Goal: Obtain resource: Download file/media

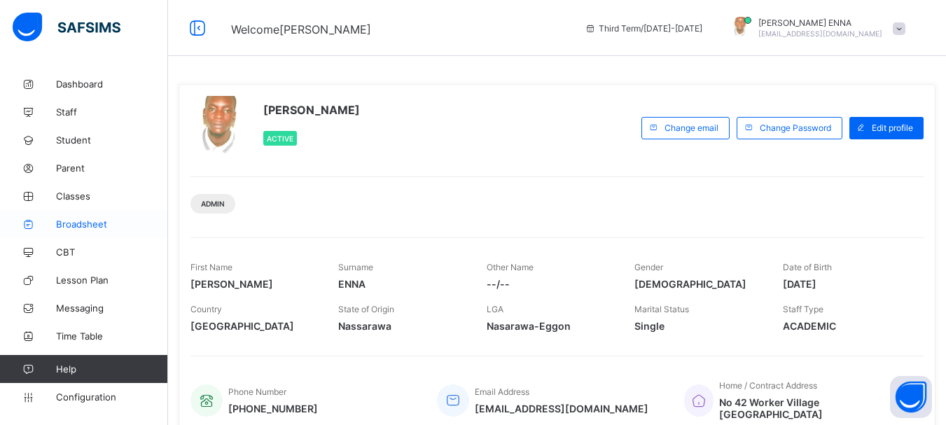
click at [97, 225] on span "Broadsheet" at bounding box center [112, 223] width 112 height 11
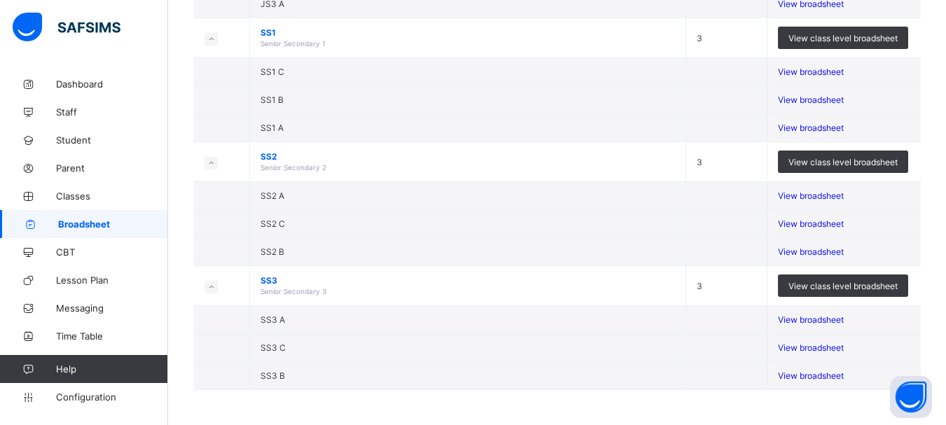
scroll to position [442, 0]
click at [822, 105] on span "View broadsheet" at bounding box center [811, 100] width 66 height 11
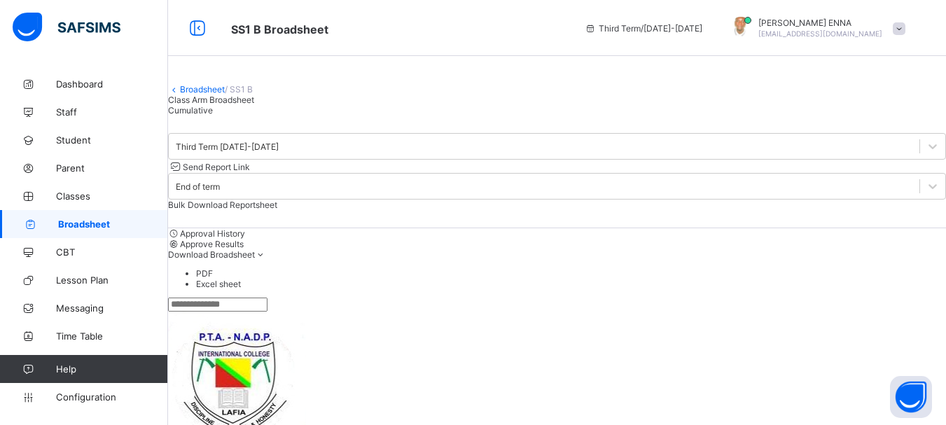
click at [213, 116] on span "Cumulative" at bounding box center [190, 110] width 45 height 11
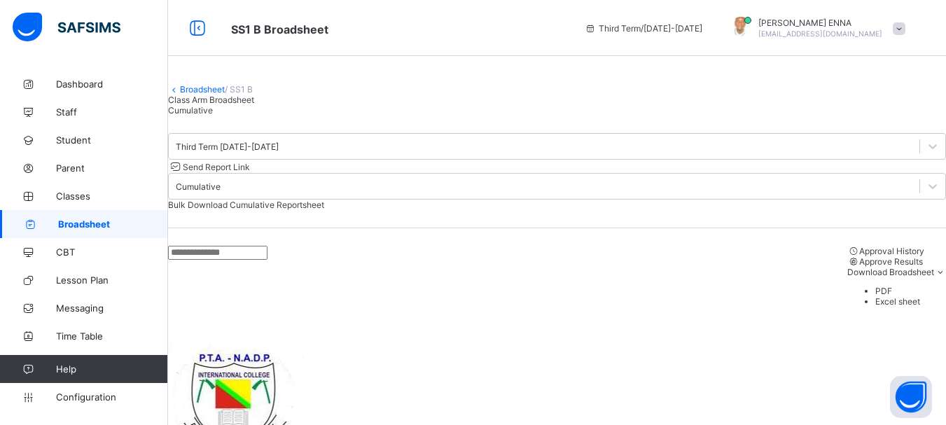
click at [859, 267] on span "Approve Results" at bounding box center [891, 261] width 64 height 11
click at [250, 172] on span "Send Report Link" at bounding box center [216, 167] width 67 height 11
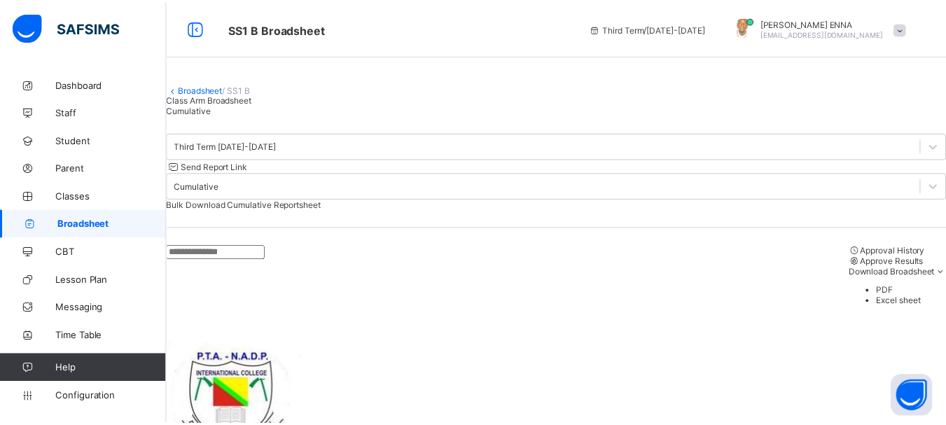
scroll to position [104, 0]
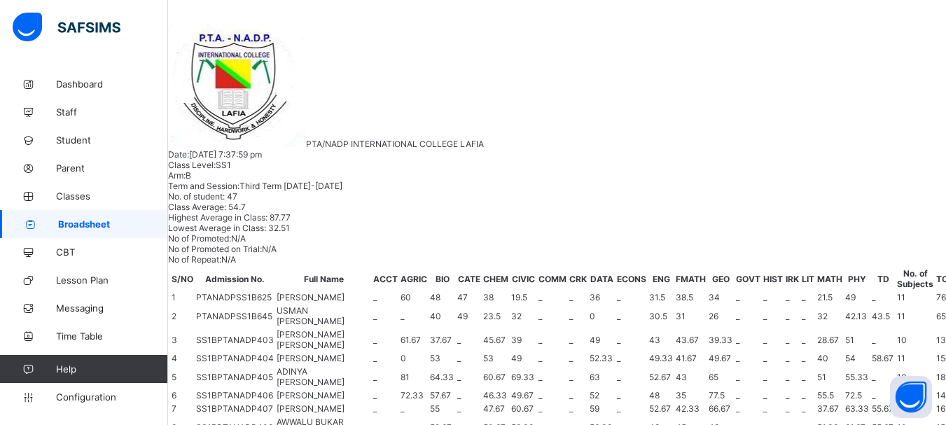
scroll to position [0, 0]
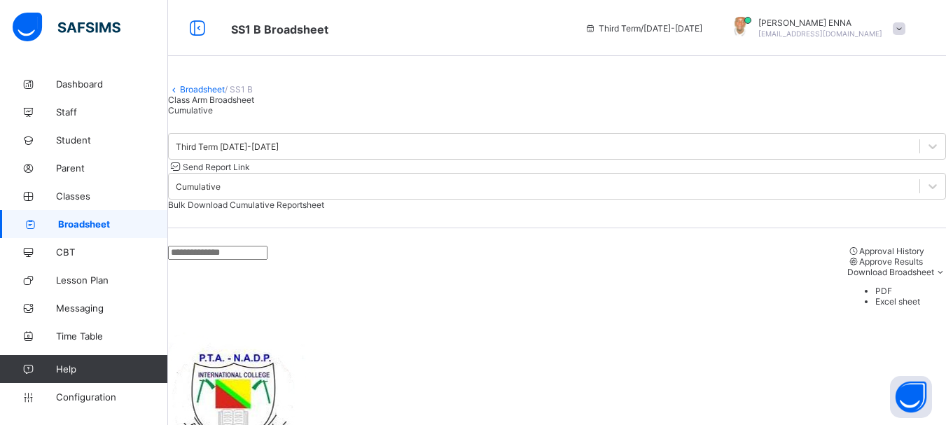
click at [197, 95] on link "Broadsheet" at bounding box center [202, 89] width 45 height 11
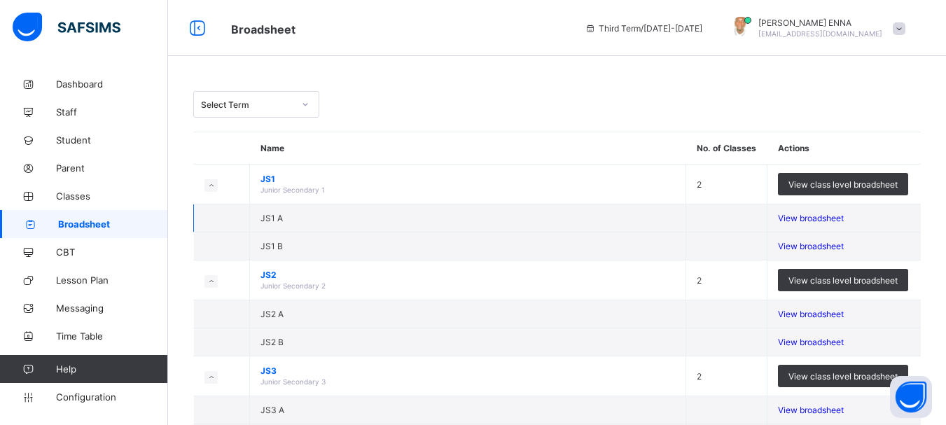
click at [830, 216] on div "View broadsheet" at bounding box center [844, 218] width 132 height 11
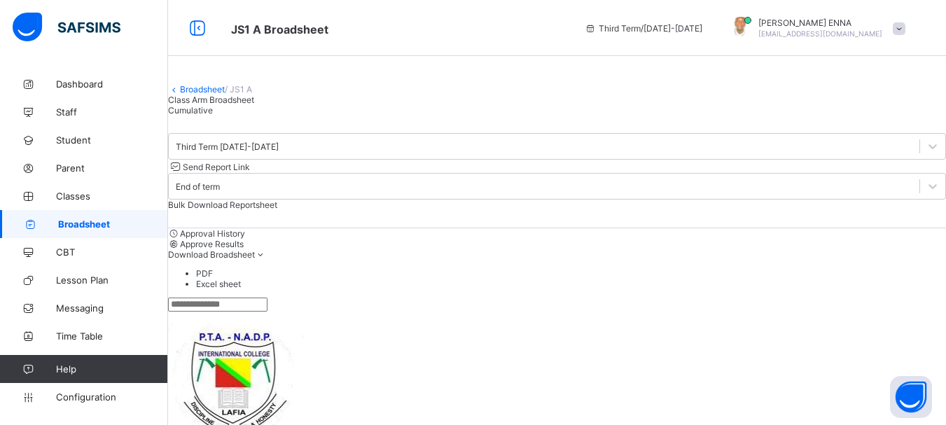
click at [313, 116] on div "Cumulative" at bounding box center [557, 110] width 778 height 11
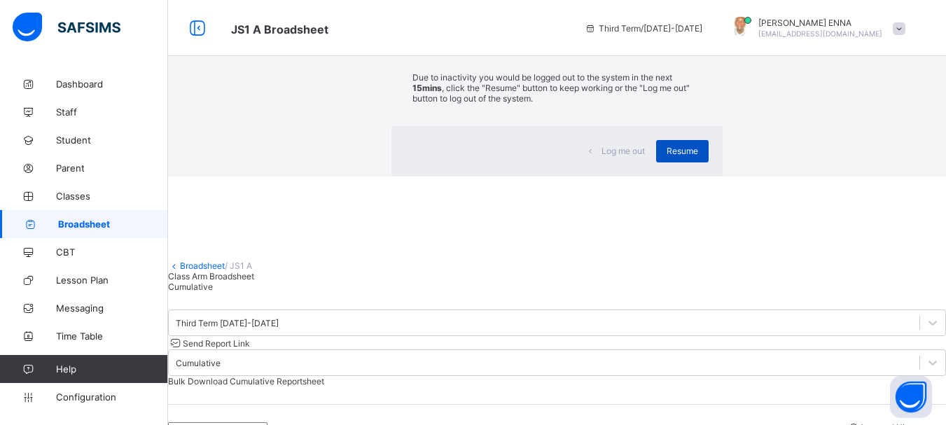
click at [666, 156] on span "Resume" at bounding box center [682, 151] width 32 height 11
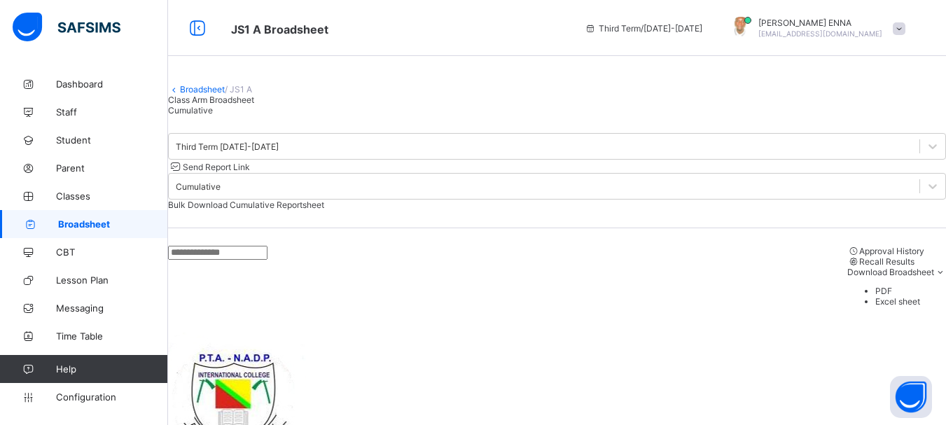
click at [324, 202] on span "Bulk Download Cumulative Reportsheet" at bounding box center [246, 205] width 156 height 11
click at [197, 95] on link "Broadsheet" at bounding box center [202, 89] width 45 height 11
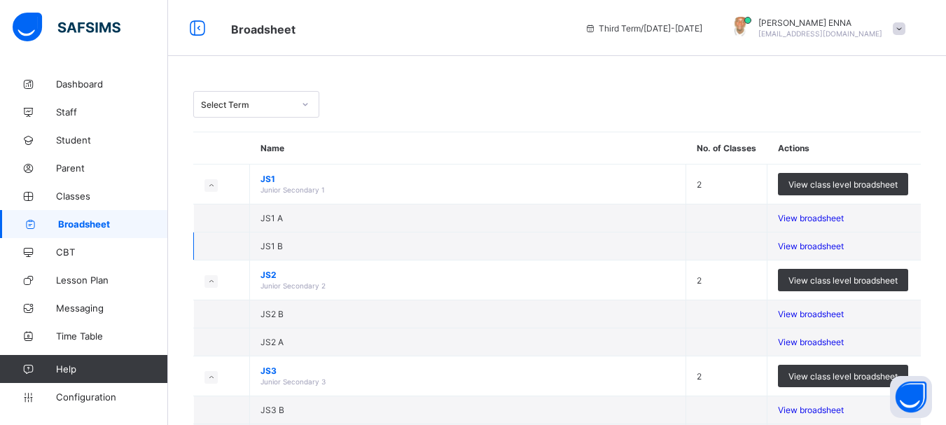
click at [818, 251] on span "View broadsheet" at bounding box center [811, 246] width 66 height 11
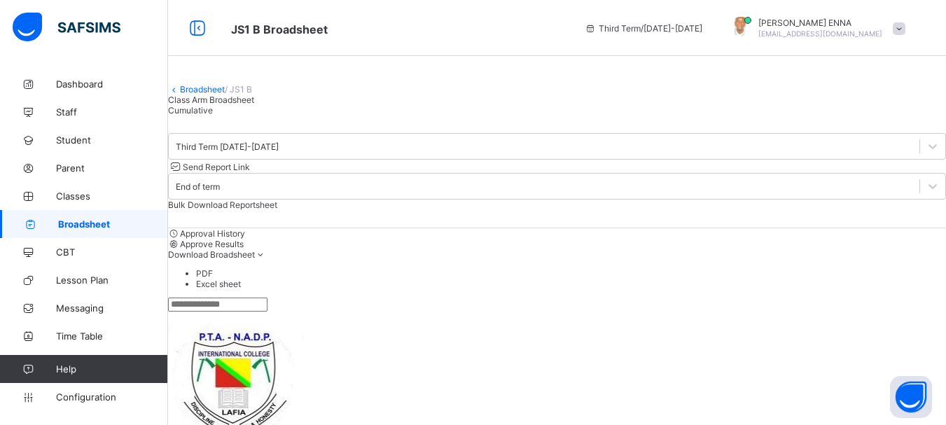
click at [213, 116] on span "Cumulative" at bounding box center [190, 110] width 45 height 11
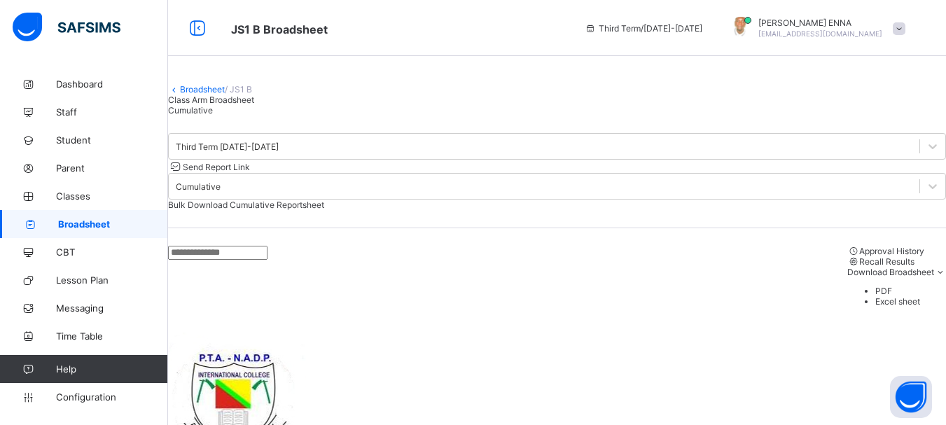
click at [324, 203] on span "Bulk Download Cumulative Reportsheet" at bounding box center [246, 205] width 156 height 11
click at [217, 95] on link "Broadsheet" at bounding box center [202, 89] width 45 height 11
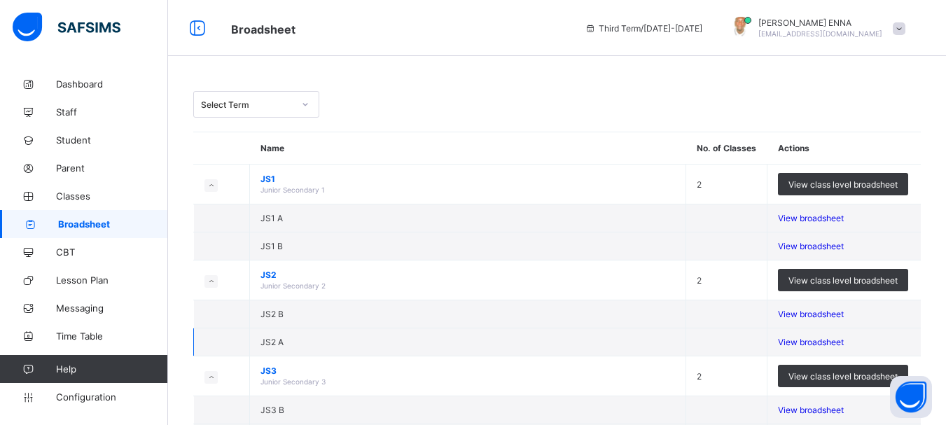
click at [820, 347] on span "View broadsheet" at bounding box center [811, 342] width 66 height 11
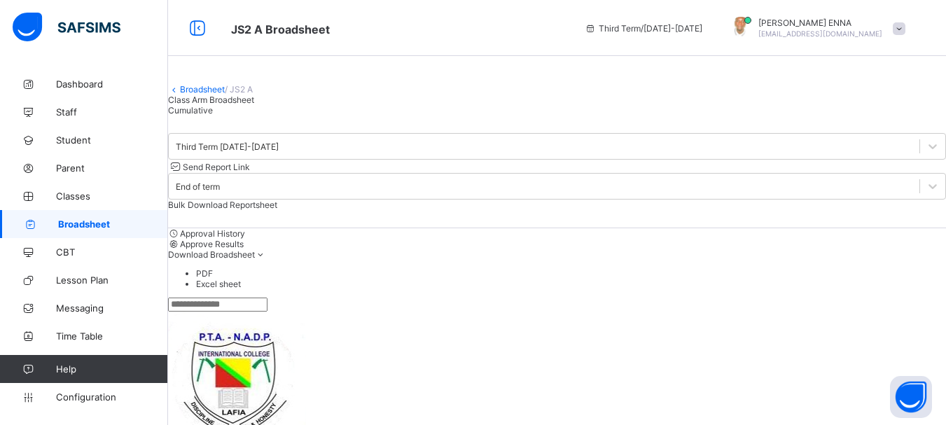
click at [213, 116] on span "Cumulative" at bounding box center [190, 110] width 45 height 11
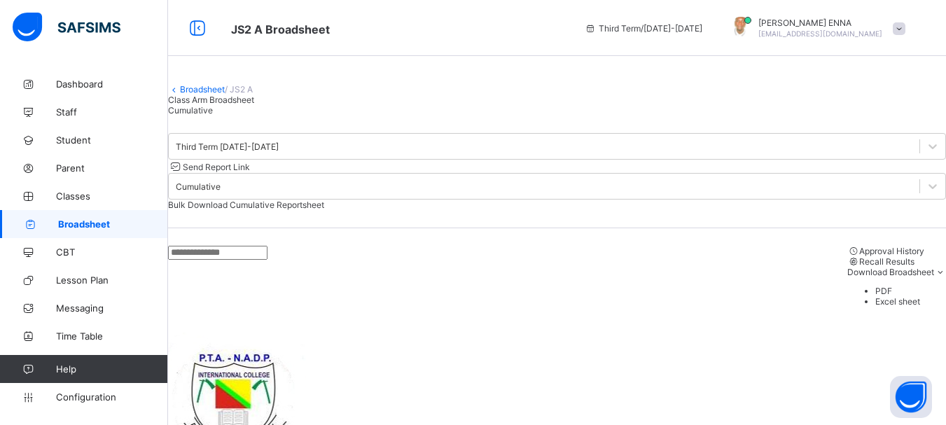
click at [324, 200] on span "Bulk Download Cumulative Reportsheet" at bounding box center [246, 205] width 156 height 11
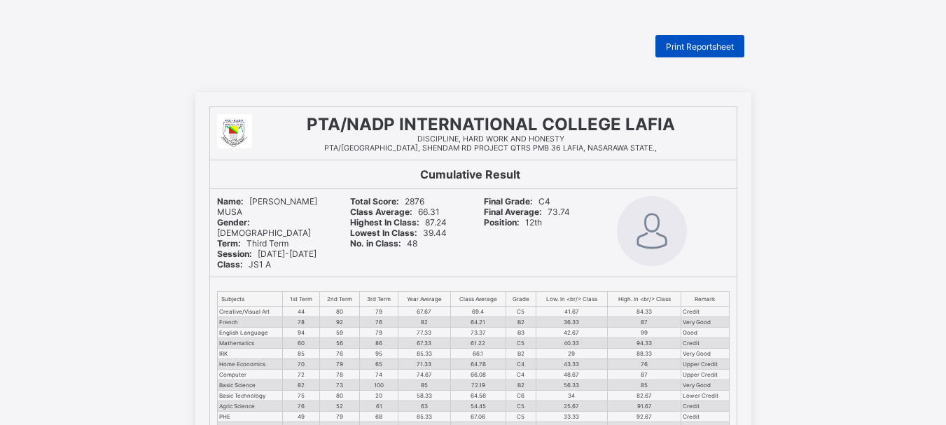
click at [706, 48] on span "Print Reportsheet" at bounding box center [700, 46] width 68 height 11
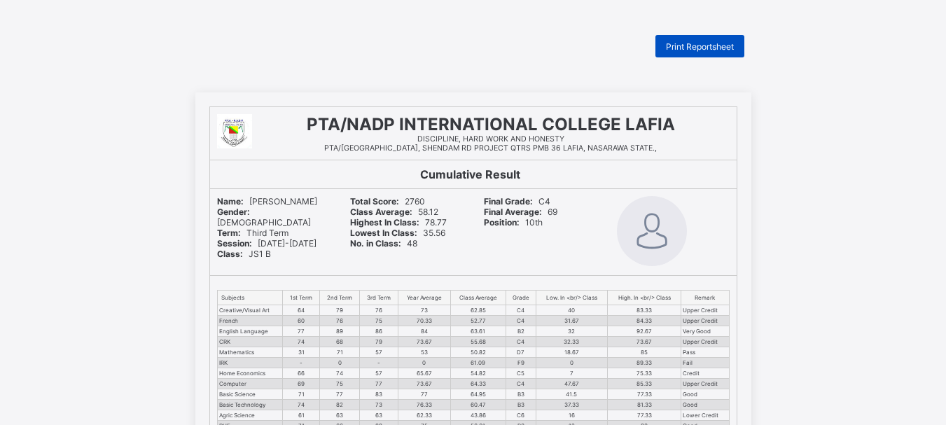
click at [689, 51] on span "Print Reportsheet" at bounding box center [700, 46] width 68 height 11
